Goal: Information Seeking & Learning: Learn about a topic

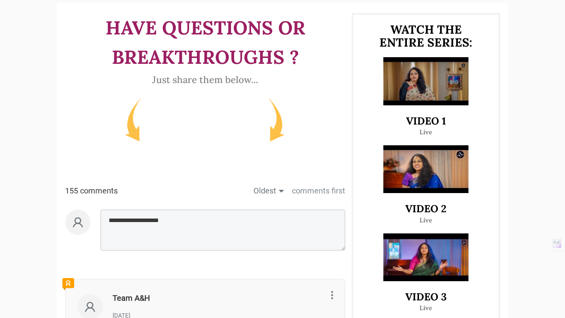
scroll to position [381, 0]
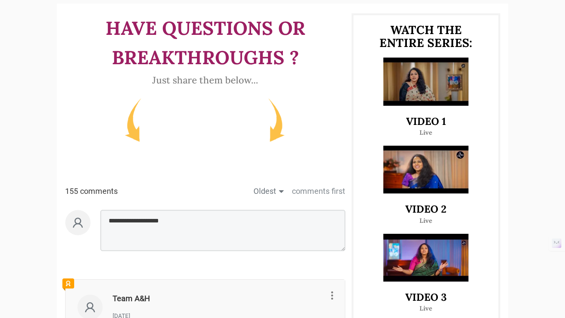
click at [422, 174] on img at bounding box center [425, 170] width 85 height 48
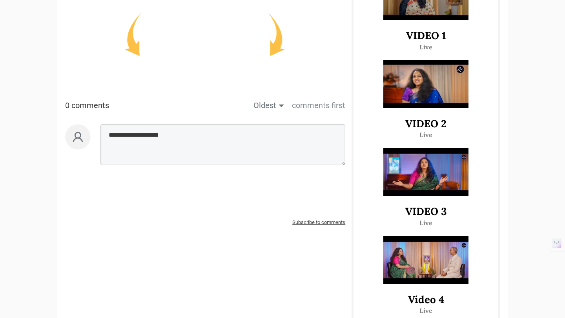
scroll to position [469, 0]
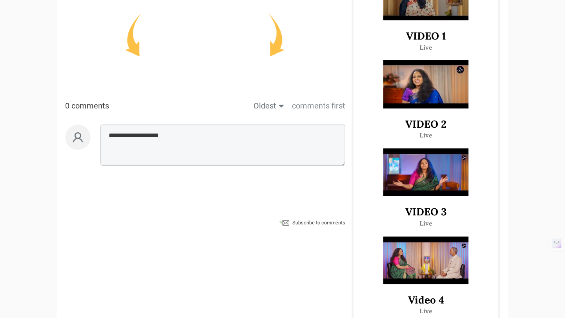
click at [410, 253] on img at bounding box center [425, 261] width 85 height 48
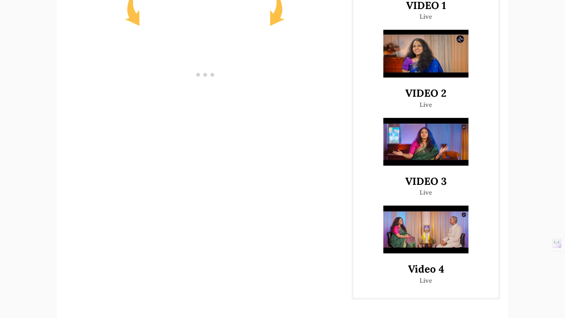
scroll to position [495, 0]
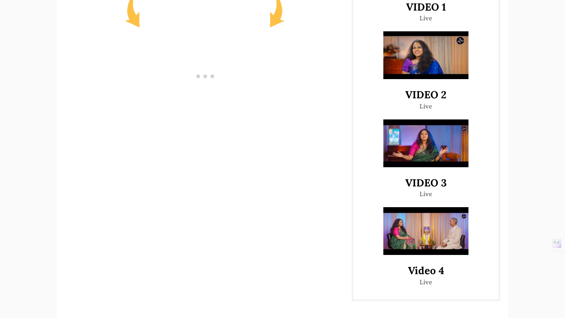
click at [428, 72] on img at bounding box center [425, 55] width 85 height 48
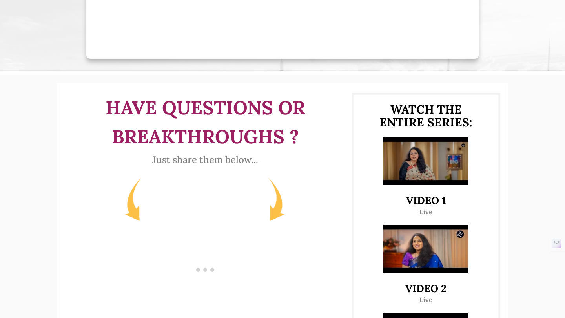
scroll to position [309, 0]
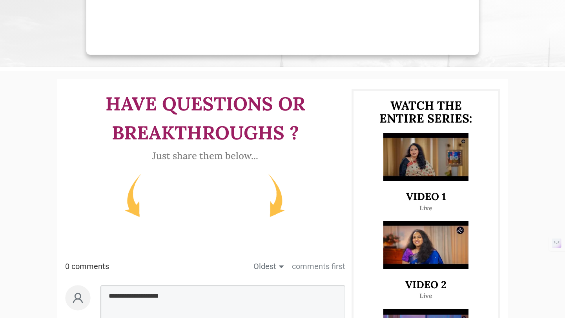
click at [436, 172] on img at bounding box center [425, 157] width 85 height 48
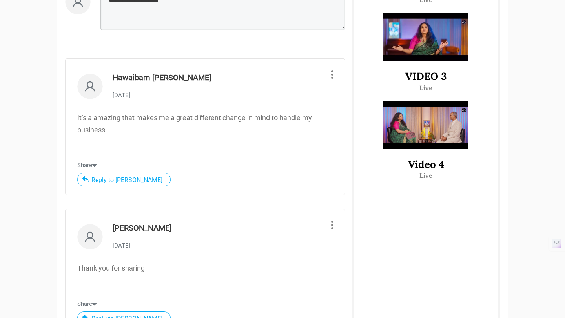
scroll to position [604, 0]
